Goal: Information Seeking & Learning: Learn about a topic

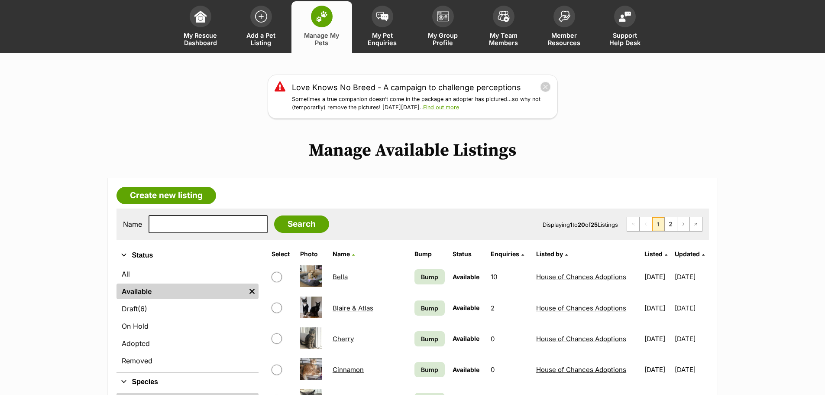
scroll to position [87, 0]
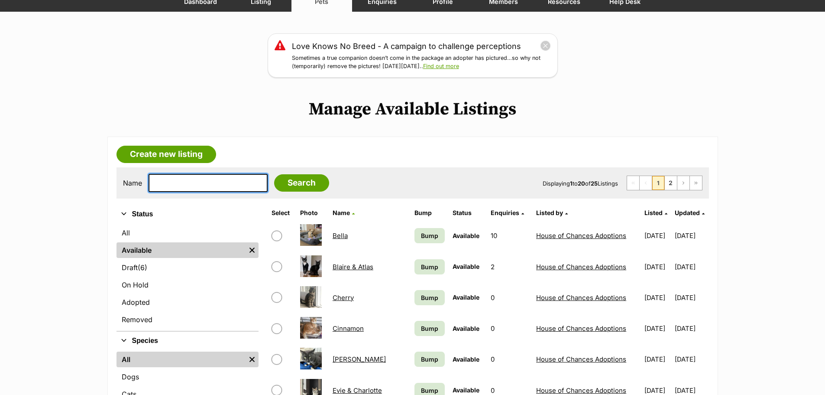
click at [163, 182] on input "text" at bounding box center [208, 183] width 119 height 18
click at [174, 182] on input "text" at bounding box center [208, 183] width 119 height 18
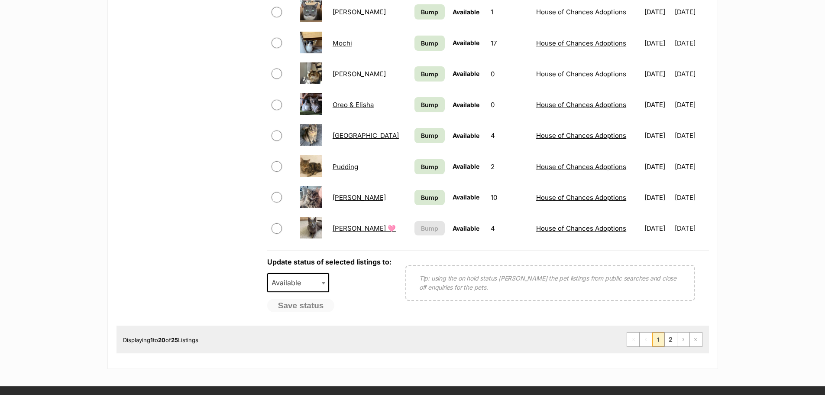
scroll to position [693, 0]
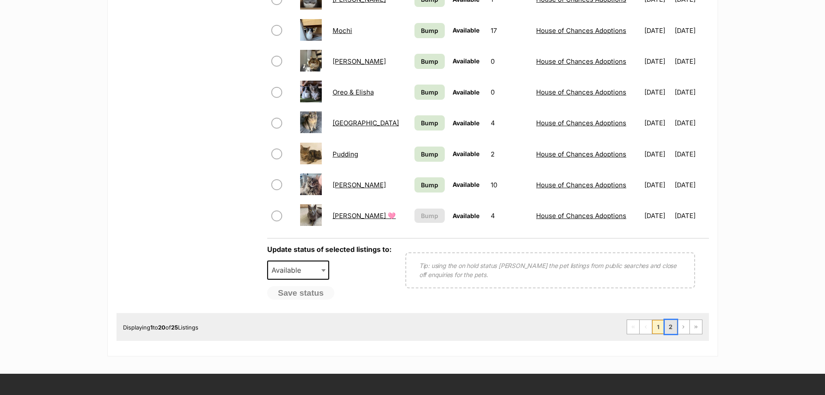
click at [666, 323] on link "2" at bounding box center [671, 327] width 12 height 14
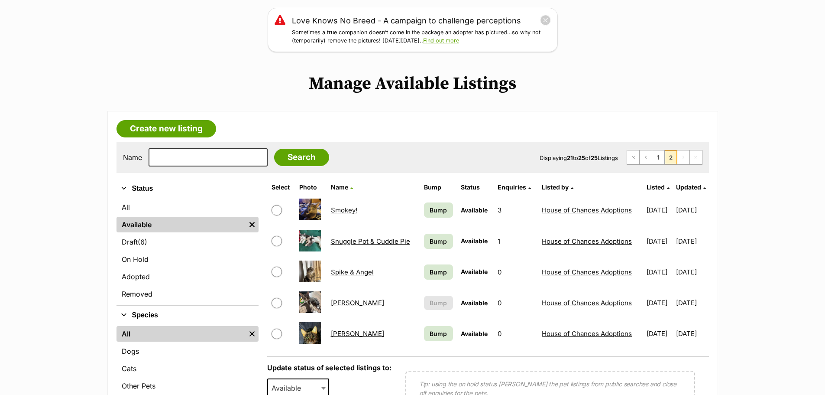
scroll to position [130, 0]
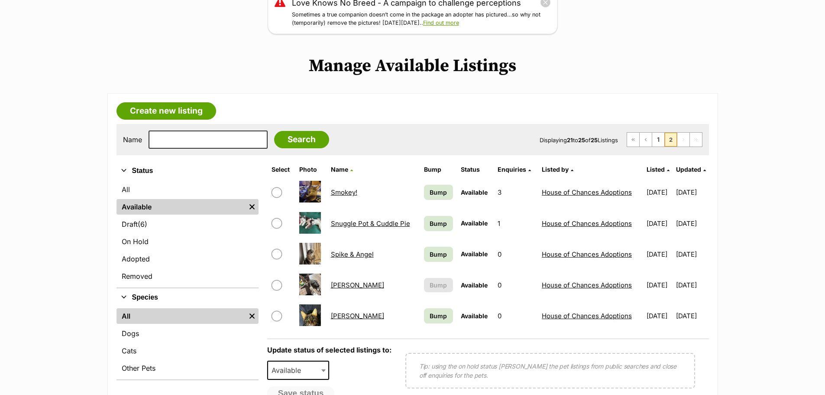
click at [340, 192] on link "Smokey!" at bounding box center [344, 192] width 26 height 8
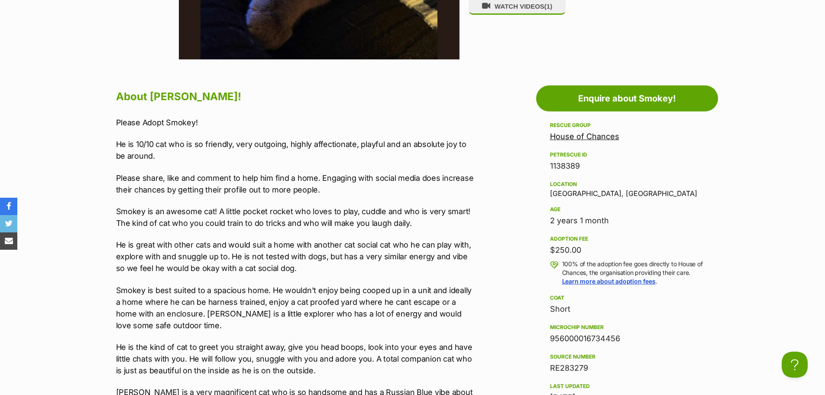
scroll to position [693, 0]
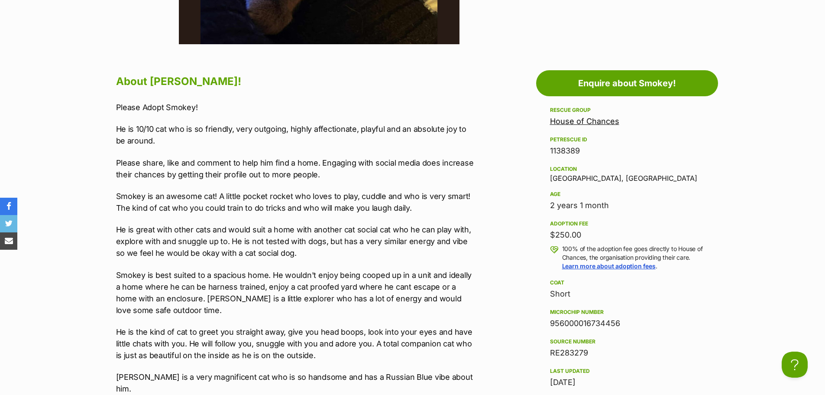
drag, startPoint x: 345, startPoint y: 233, endPoint x: 338, endPoint y: 223, distance: 12.3
click at [345, 233] on p "He is great with other cats and would suit a home with another cat social cat w…" at bounding box center [295, 240] width 358 height 35
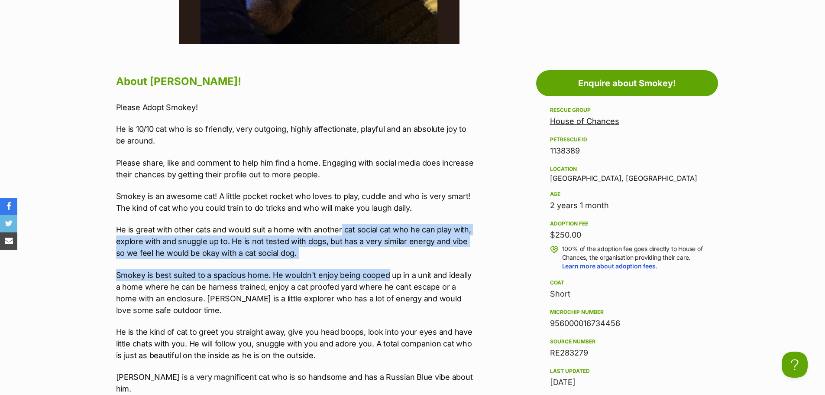
drag, startPoint x: 338, startPoint y: 221, endPoint x: 384, endPoint y: 262, distance: 61.6
click at [384, 262] on div "Please Adopt Smokey! He is 10/10 cat who is so friendly, very outgoing, highly …" at bounding box center [295, 321] width 358 height 440
click at [342, 255] on p "He is great with other cats and would suit a home with another cat social cat w…" at bounding box center [295, 240] width 358 height 35
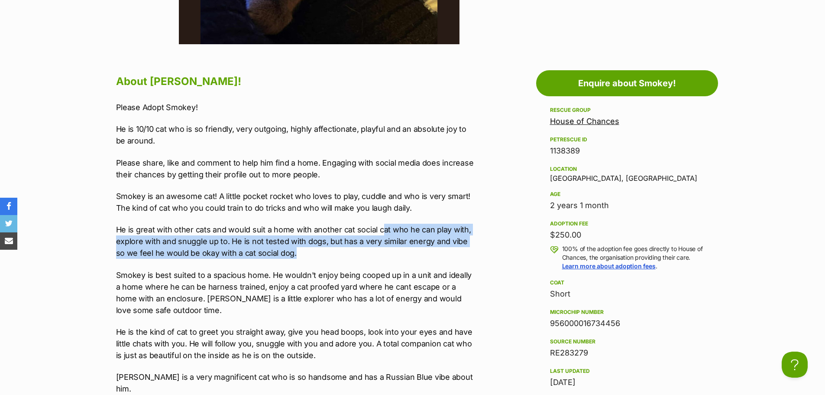
drag, startPoint x: 413, startPoint y: 255, endPoint x: 383, endPoint y: 230, distance: 39.1
click at [383, 230] on p "He is great with other cats and would suit a home with another cat social cat w…" at bounding box center [295, 240] width 358 height 35
click at [265, 243] on p "He is great with other cats and would suit a home with another cat social cat w…" at bounding box center [295, 240] width 358 height 35
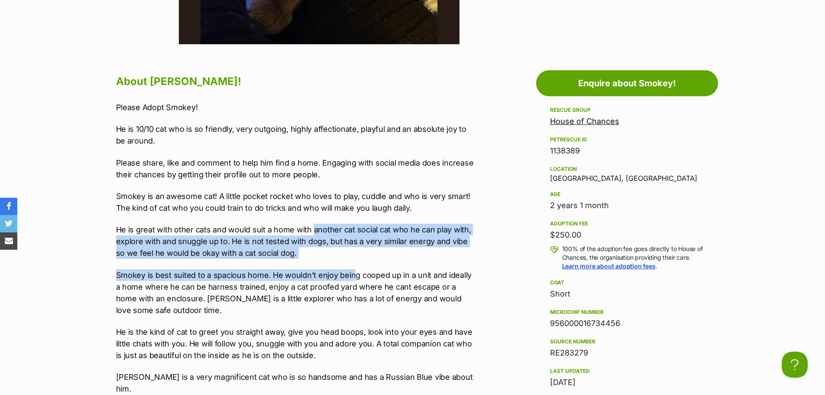
drag, startPoint x: 313, startPoint y: 235, endPoint x: 353, endPoint y: 265, distance: 49.5
click at [353, 265] on div "Please Adopt Smokey! He is 10/10 cat who is so friendly, very outgoing, highly …" at bounding box center [295, 321] width 358 height 440
click at [326, 252] on p "He is great with other cats and would suit a home with another cat social cat w…" at bounding box center [295, 240] width 358 height 35
drag, startPoint x: 326, startPoint y: 251, endPoint x: 326, endPoint y: 230, distance: 21.2
click at [326, 230] on p "He is great with other cats and would suit a home with another cat social cat w…" at bounding box center [295, 240] width 358 height 35
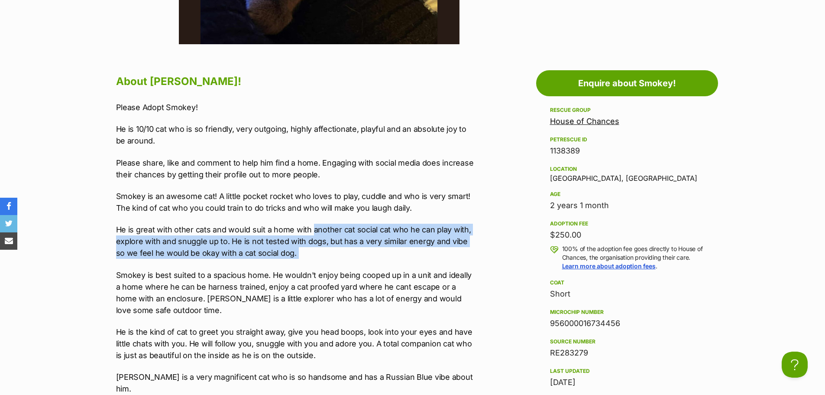
click at [326, 230] on p "He is great with other cats and would suit a home with another cat social cat w…" at bounding box center [295, 240] width 358 height 35
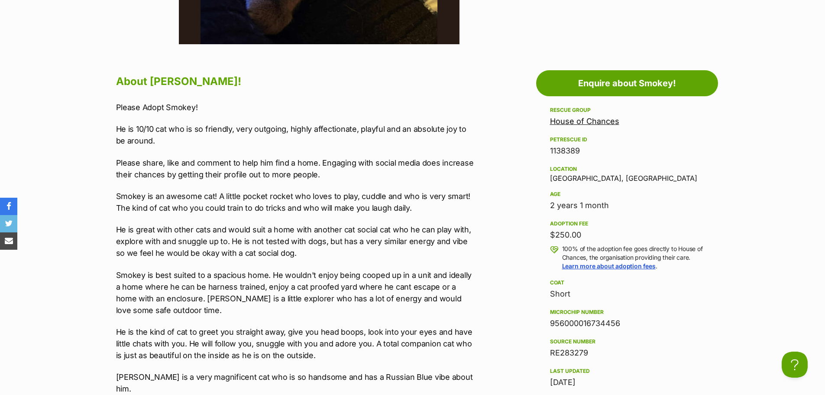
click at [326, 230] on p "He is great with other cats and would suit a home with another cat social cat w…" at bounding box center [295, 240] width 358 height 35
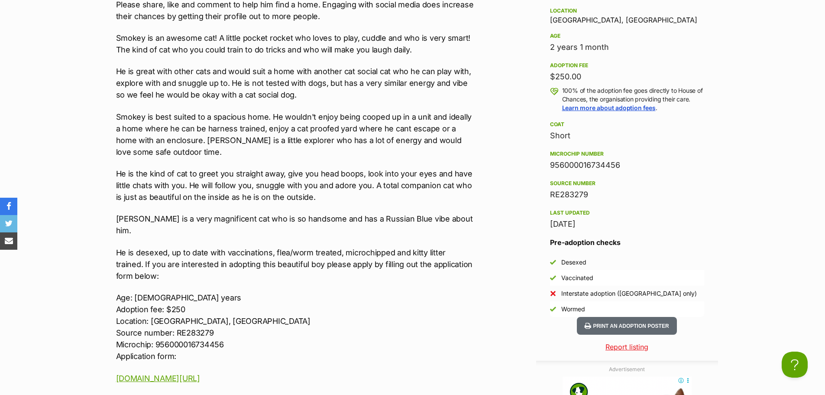
scroll to position [866, 0]
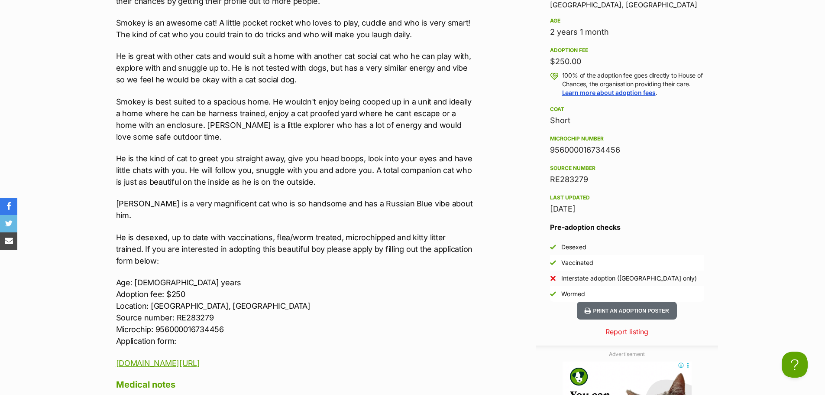
click at [367, 191] on div "Please Adopt Smokey! He is 10/10 cat who is so friendly, very outgoing, highly …" at bounding box center [295, 148] width 358 height 440
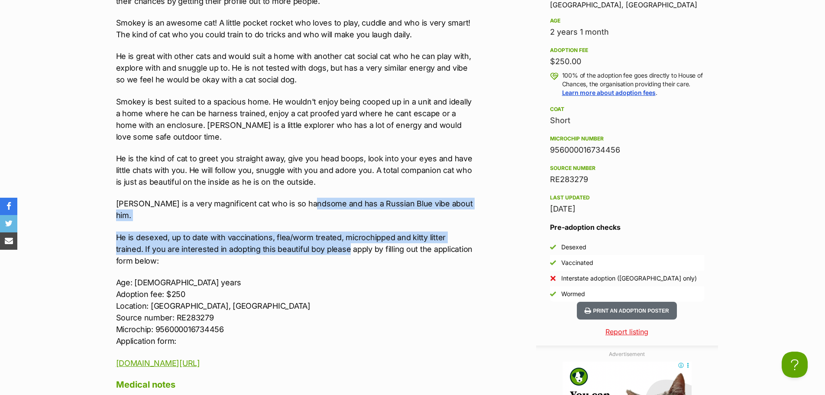
drag, startPoint x: 319, startPoint y: 237, endPoint x: 310, endPoint y: 205, distance: 33.6
click at [310, 205] on div "Please Adopt Smokey! He is 10/10 cat who is so friendly, very outgoing, highly …" at bounding box center [295, 148] width 358 height 440
click at [340, 207] on p "Smokey is a very magnificent cat who is so handsome and has a Russian Blue vibe…" at bounding box center [295, 208] width 358 height 23
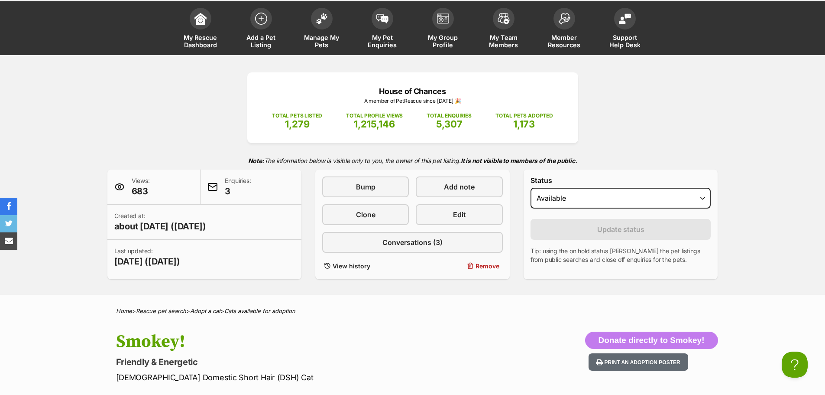
scroll to position [0, 0]
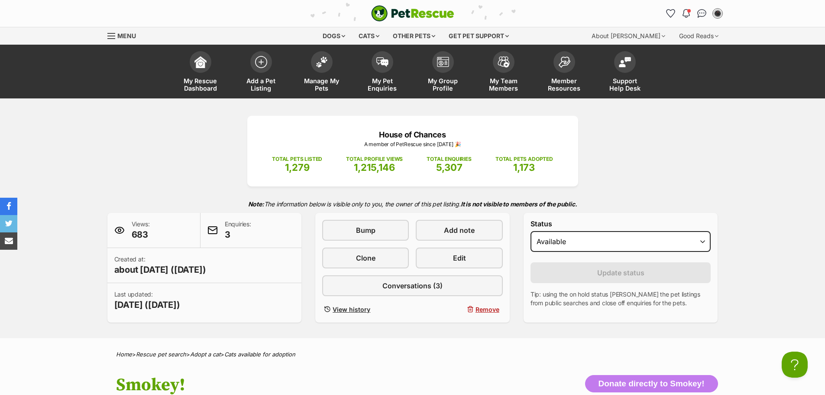
click at [746, 150] on div "House of Chances A member of PetRescue since 2022 🎉 TOTAL PETS LISTED 1,279 TOT…" at bounding box center [412, 217] width 825 height 239
click at [746, 147] on div "House of Chances A member of PetRescue since 2022 🎉 TOTAL PETS LISTED 1,279 TOT…" at bounding box center [412, 217] width 825 height 239
click at [711, 154] on div "House of Chances A member of PetRescue since 2022 🎉 TOTAL PETS LISTED 1,279 TOT…" at bounding box center [412, 219] width 637 height 207
click at [709, 152] on div "House of Chances A member of PetRescue since 2022 🎉 TOTAL PETS LISTED 1,279 TOT…" at bounding box center [412, 219] width 637 height 207
click at [92, 153] on div "House of Chances A member of PetRescue since 2022 🎉 TOTAL PETS LISTED 1,279 TOT…" at bounding box center [412, 217] width 825 height 239
